Goal: Information Seeking & Learning: Check status

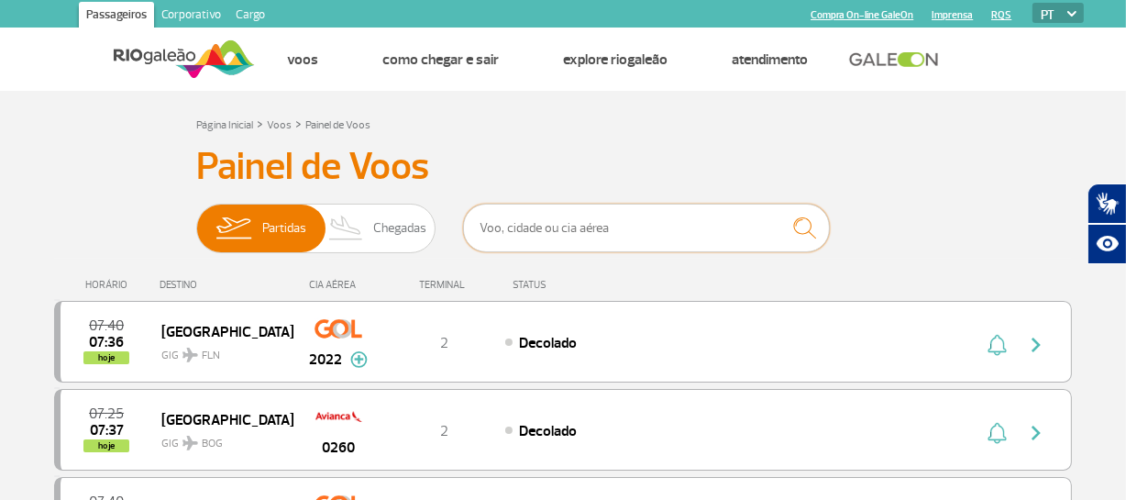
click at [690, 224] on input "text" at bounding box center [646, 228] width 367 height 49
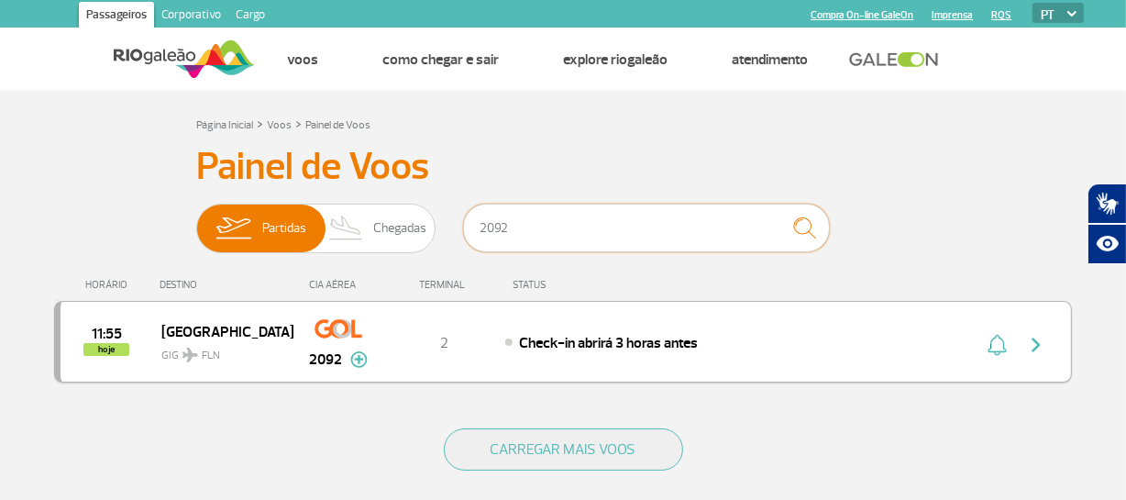
type input "2092"
click at [1027, 347] on img "button" at bounding box center [1036, 345] width 22 height 22
